Goal: Task Accomplishment & Management: Manage account settings

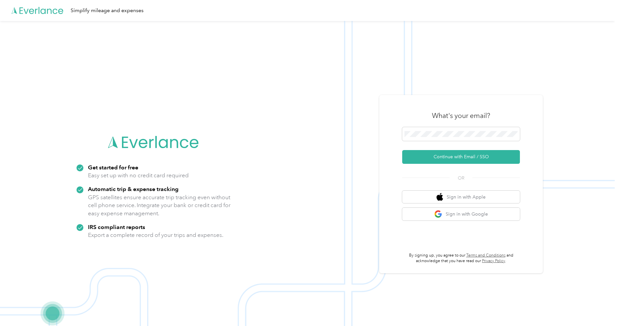
click at [455, 99] on div "What's your email? Continue with Email / SSO OR Sign in with Apple Sign in with…" at bounding box center [462, 184] width 164 height 178
click at [448, 155] on button "Continue with Email / SSO" at bounding box center [461, 157] width 118 height 14
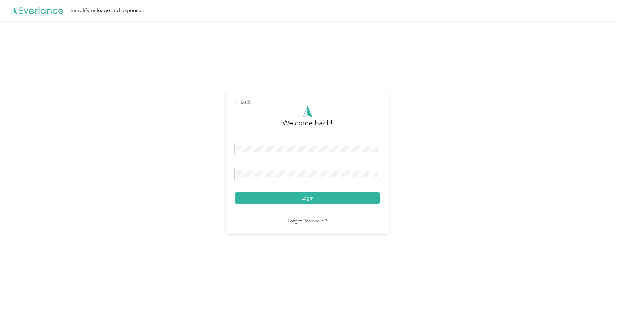
click at [457, 183] on div "Back Welcome back! Login Forgot Password?" at bounding box center [307, 164] width 615 height 287
click at [354, 198] on button "Login" at bounding box center [307, 197] width 145 height 11
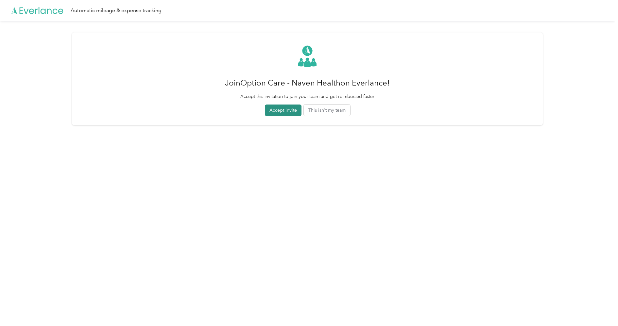
click at [293, 112] on button "Accept invite" at bounding box center [283, 109] width 37 height 11
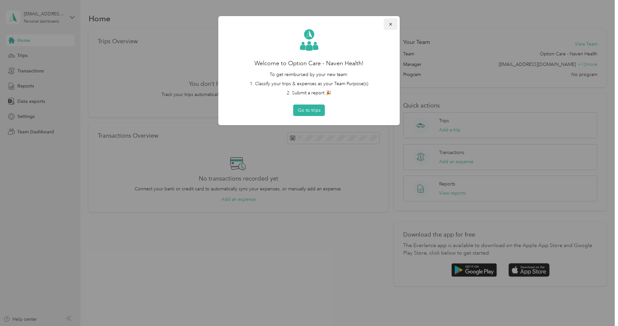
click at [393, 26] on icon "button" at bounding box center [391, 24] width 5 height 5
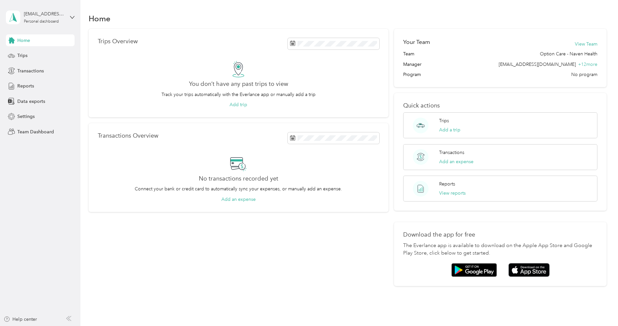
click at [33, 26] on div "[EMAIL_ADDRESS][DOMAIN_NAME] Personal dashboard" at bounding box center [40, 17] width 69 height 23
click at [27, 85] on div "Log out" at bounding box center [74, 83] width 129 height 11
